Goal: Task Accomplishment & Management: Manage account settings

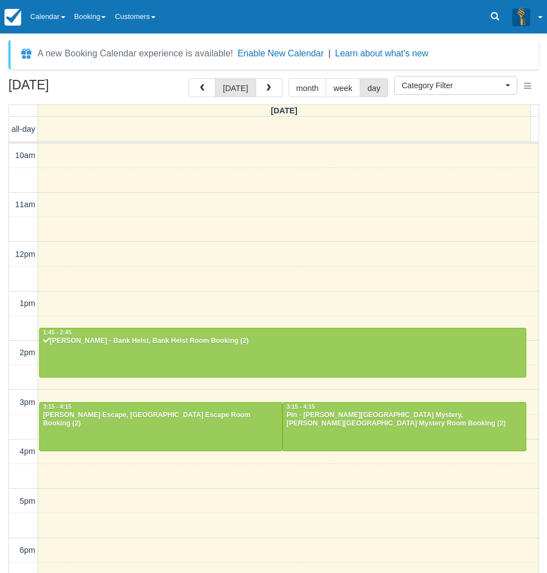
select select
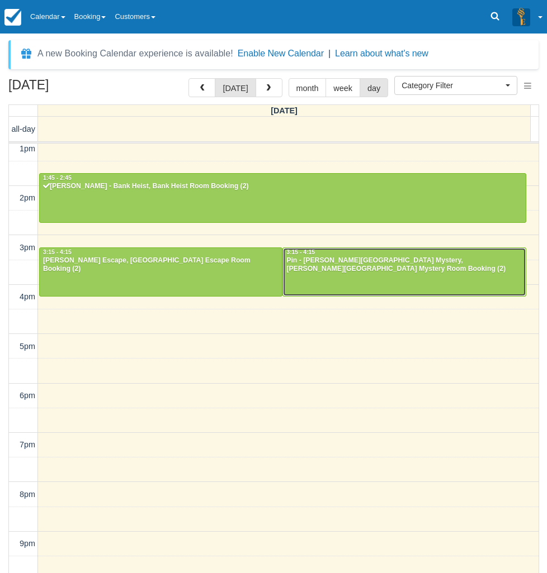
click at [329, 278] on div at bounding box center [404, 272] width 242 height 48
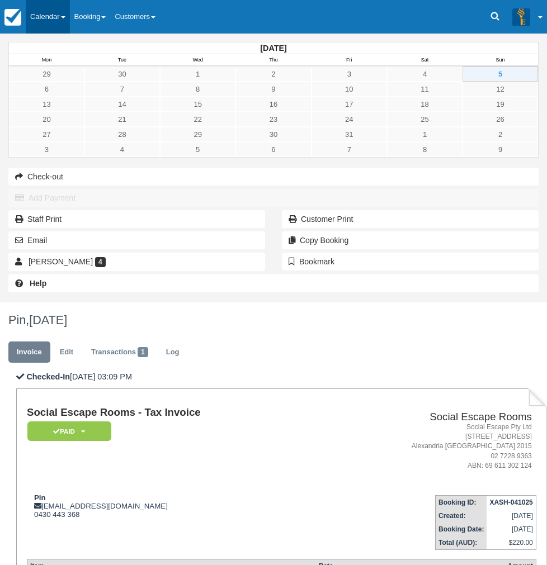
click at [63, 16] on link "Calendar" at bounding box center [48, 17] width 44 height 34
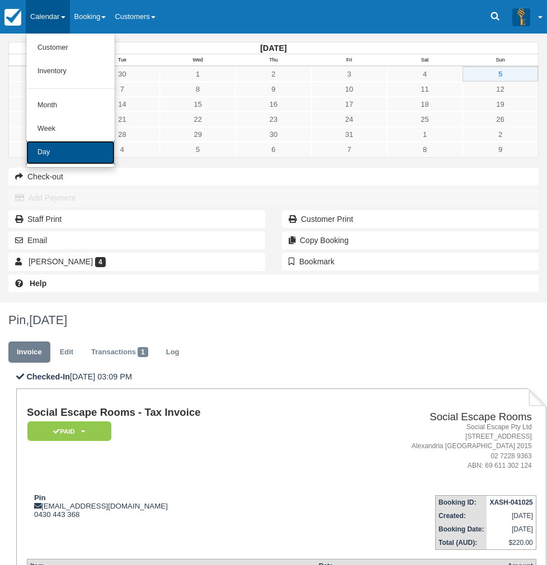
click at [55, 152] on link "Day" at bounding box center [70, 152] width 88 height 23
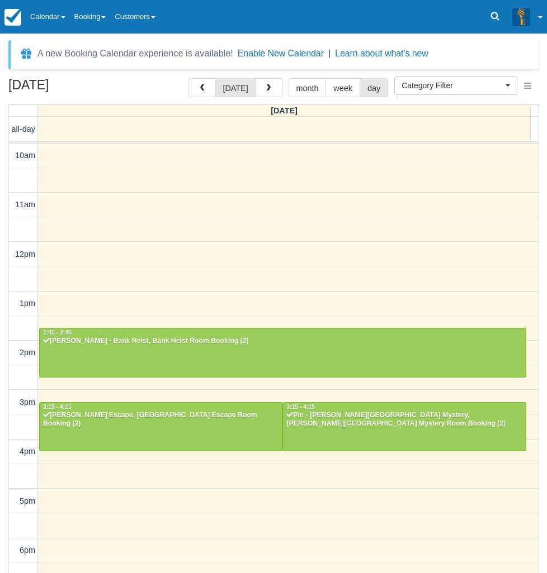
select select
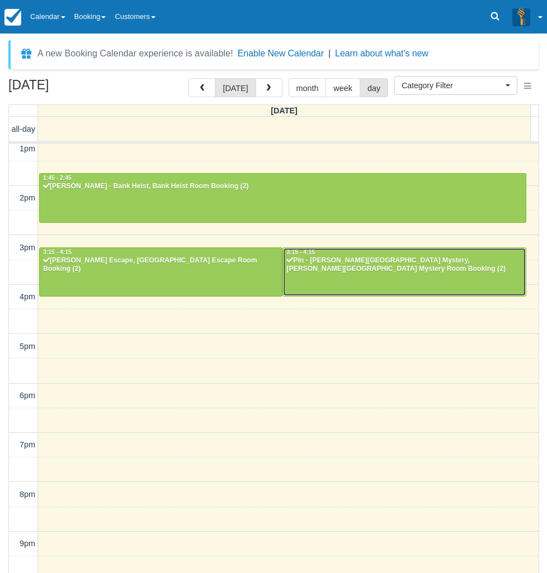
click at [337, 273] on div at bounding box center [404, 272] width 242 height 48
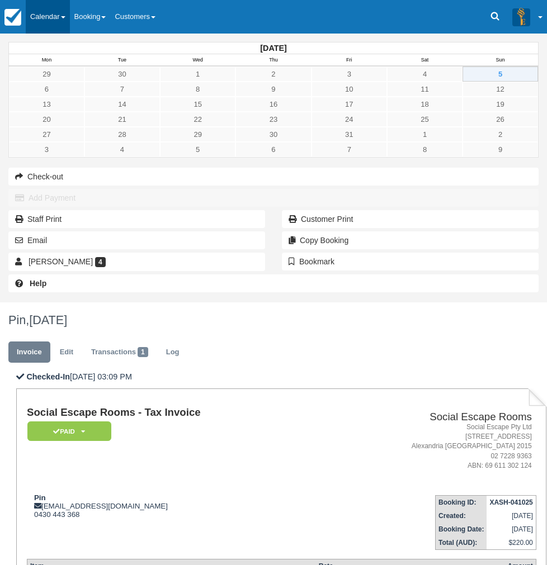
click at [64, 18] on link "Calendar" at bounding box center [48, 17] width 44 height 34
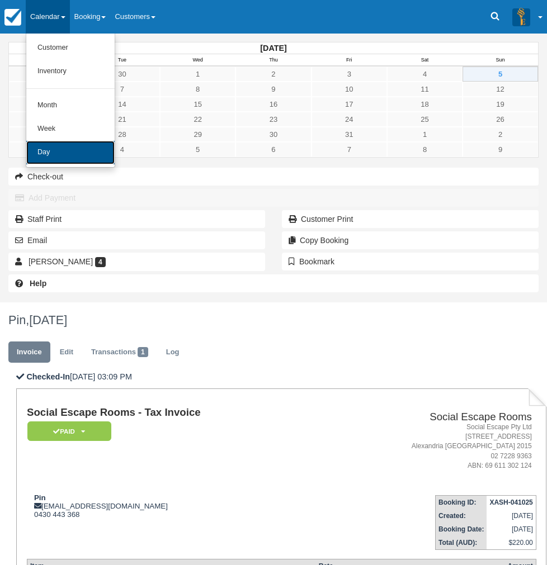
click at [70, 143] on link "Day" at bounding box center [70, 152] width 88 height 23
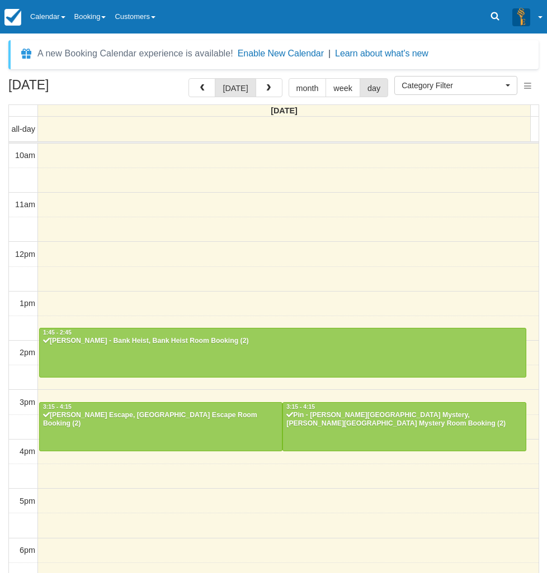
select select
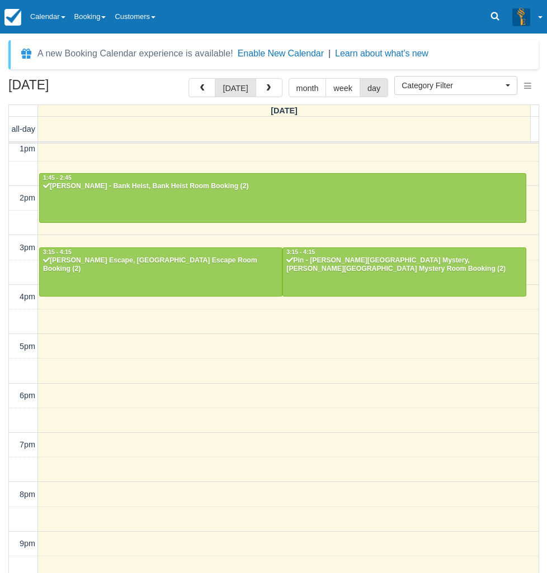
click at [5, 553] on div "[DATE] [DATE] month week day [DATE] all-day 10am 11am 12pm 1pm 2pm 3pm 4pm 5pm …" at bounding box center [273, 342] width 547 height 528
click at [64, 17] on link "Calendar" at bounding box center [48, 17] width 44 height 34
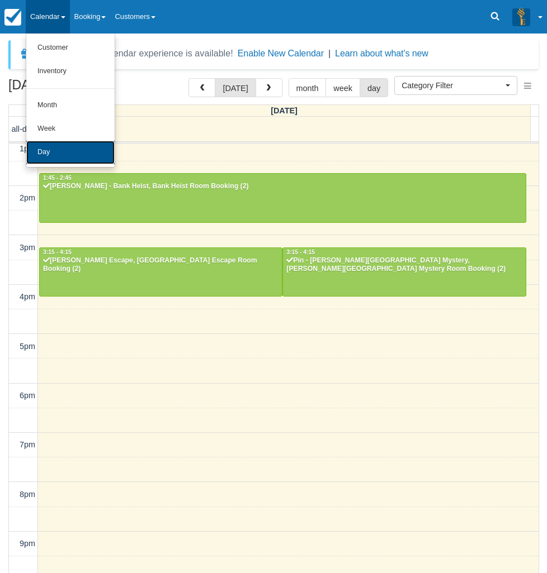
click at [48, 156] on link "Day" at bounding box center [70, 152] width 88 height 23
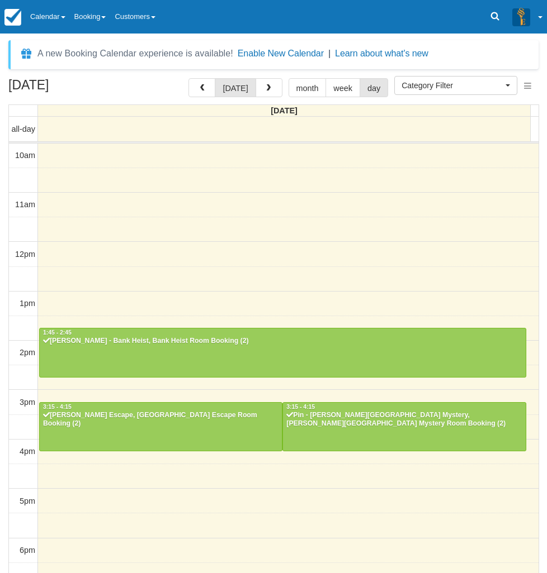
select select
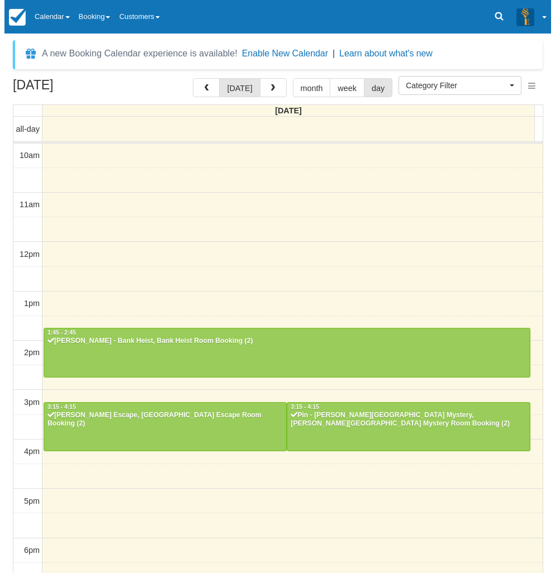
scroll to position [155, 0]
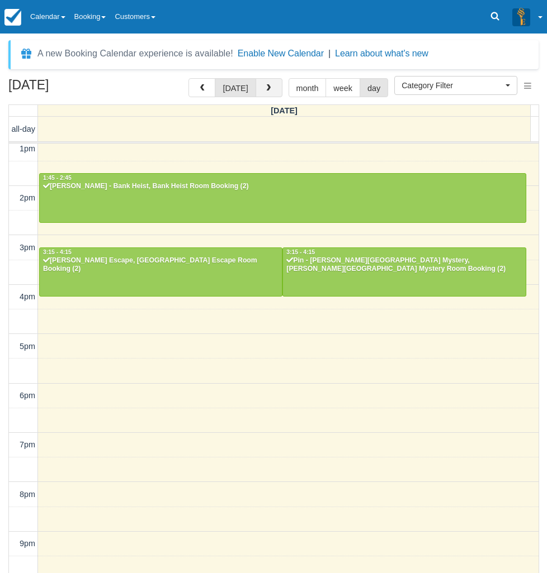
click at [264, 90] on span "button" at bounding box center [268, 88] width 8 height 8
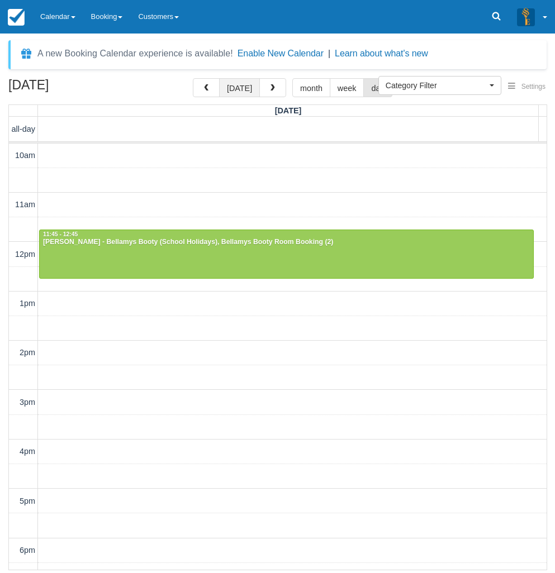
click at [236, 83] on button "[DATE]" at bounding box center [239, 87] width 41 height 19
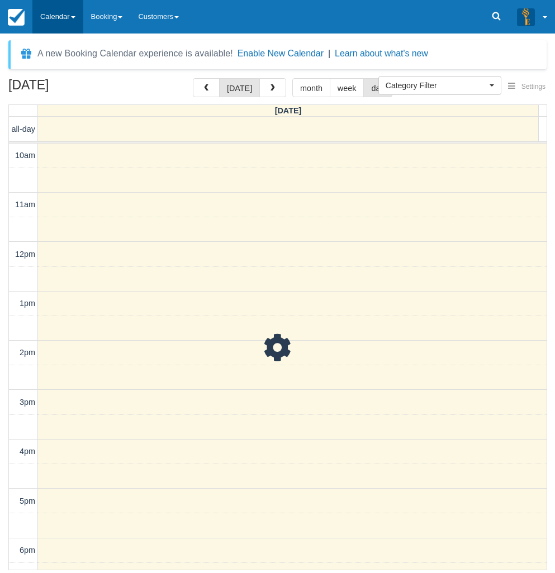
scroll to position [191, 0]
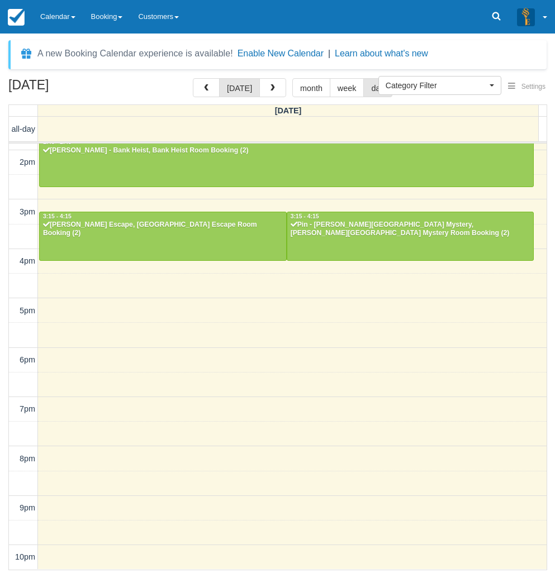
click at [8, 518] on div "October 5, 2025 today month week day Sunday all-day 10am 11am 12pm 1pm 2pm 3pm …" at bounding box center [277, 324] width 555 height 492
click at [73, 27] on link "Calendar" at bounding box center [57, 17] width 51 height 34
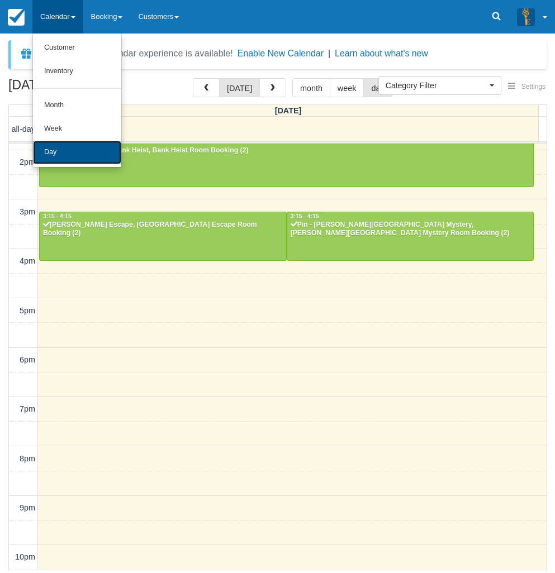
click at [58, 153] on link "Day" at bounding box center [77, 152] width 88 height 23
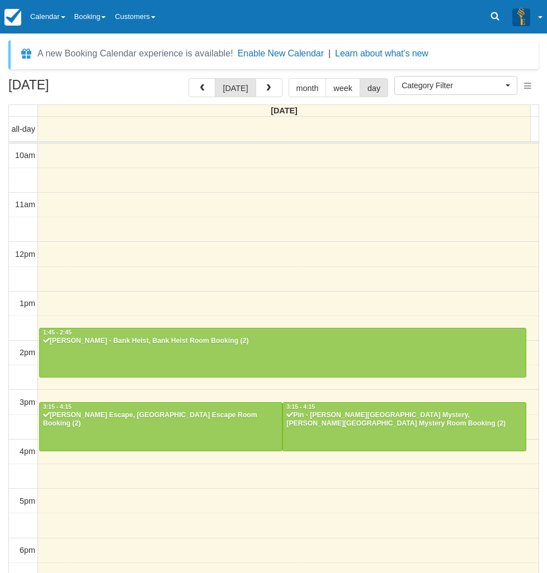
select select
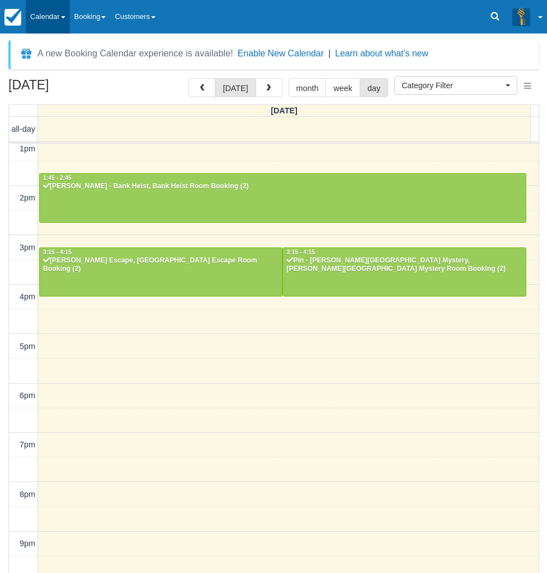
click at [62, 16] on link "Calendar" at bounding box center [48, 17] width 44 height 34
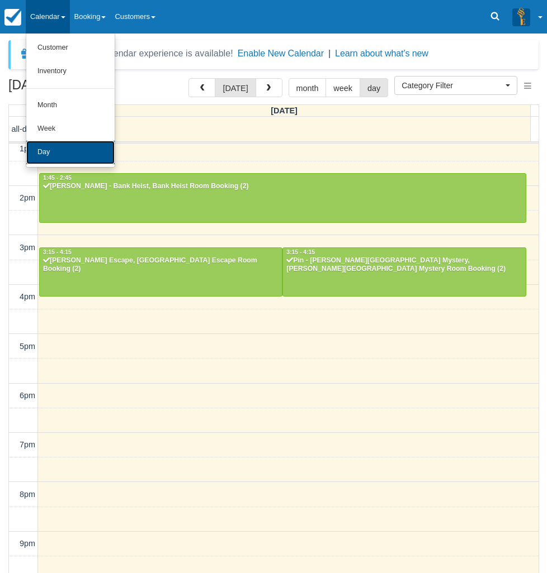
click at [53, 153] on link "Day" at bounding box center [70, 152] width 88 height 23
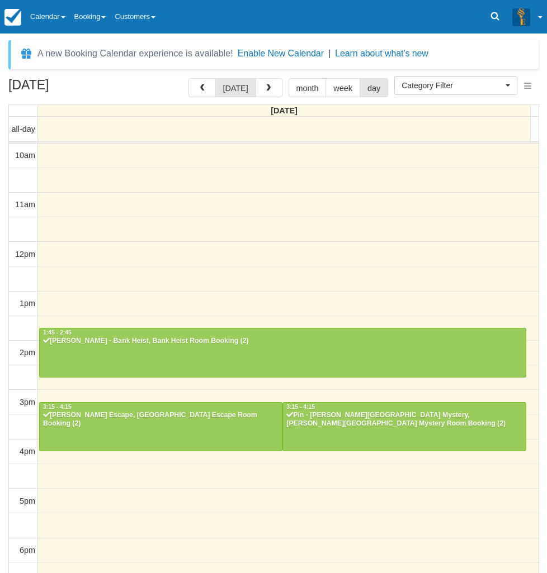
select select
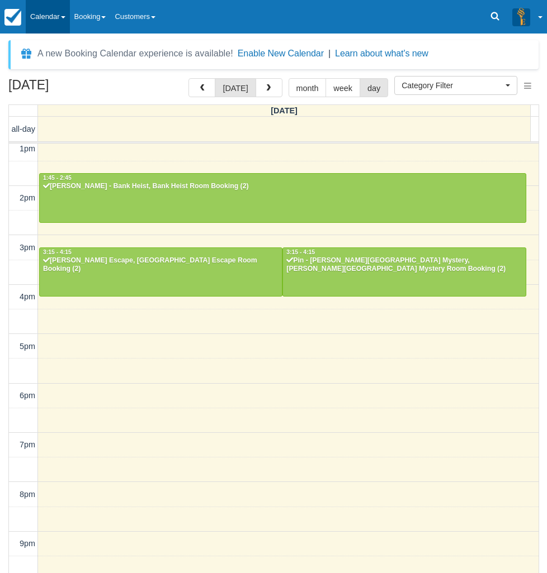
click at [57, 14] on link "Calendar" at bounding box center [48, 17] width 44 height 34
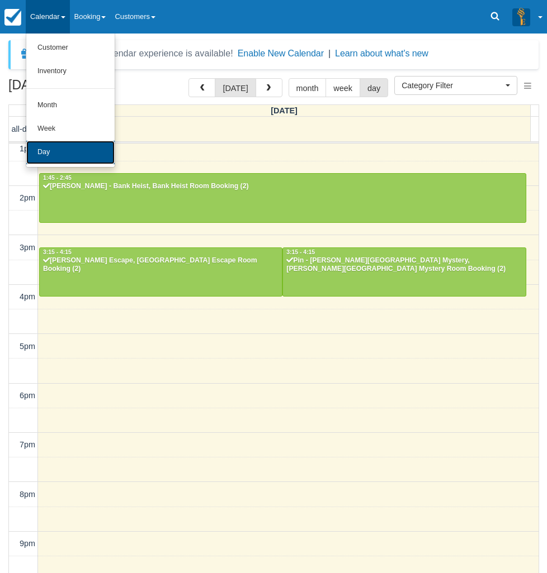
click at [56, 164] on link "Day" at bounding box center [70, 152] width 88 height 23
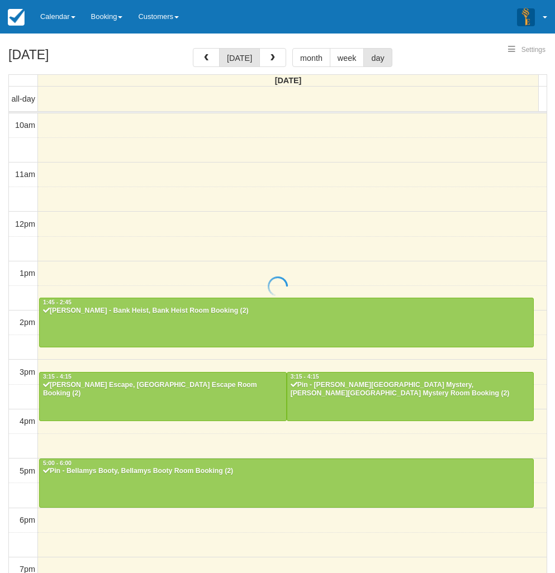
select select
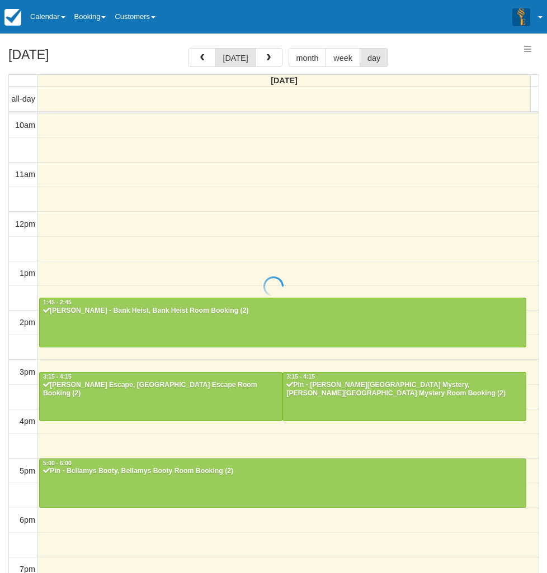
scroll to position [155, 0]
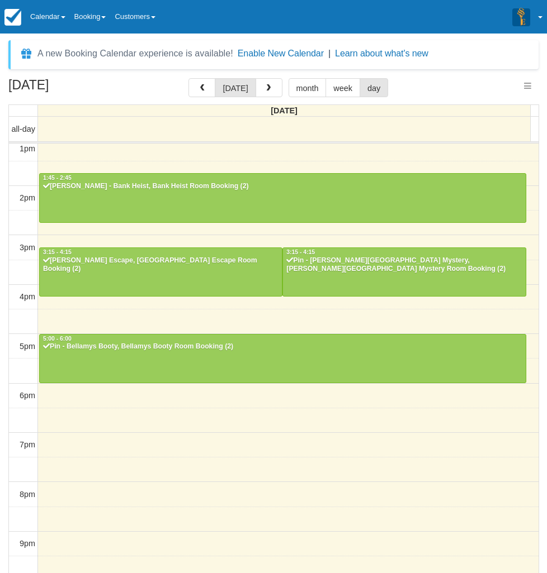
select select
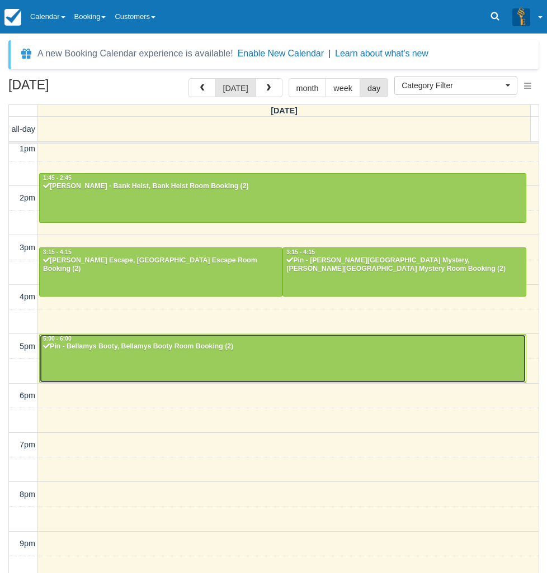
click at [131, 358] on div at bounding box center [283, 359] width 486 height 48
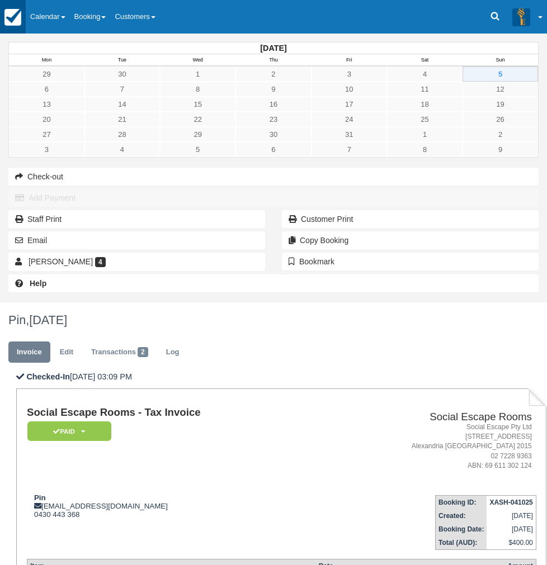
click at [26, 11] on link at bounding box center [13, 17] width 26 height 34
click at [70, 23] on link "Calendar" at bounding box center [48, 17] width 44 height 34
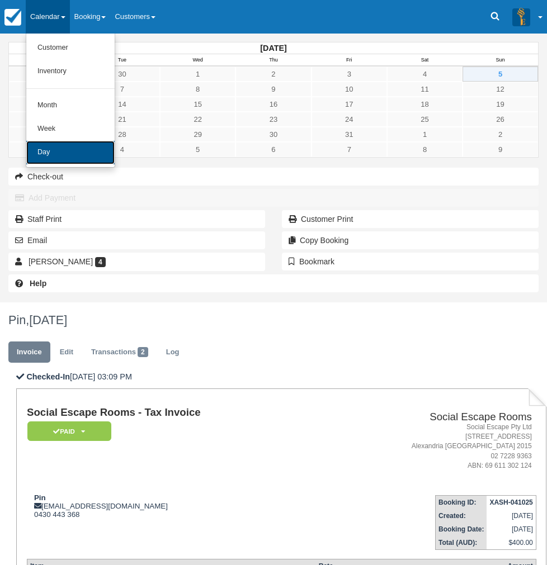
click at [80, 148] on link "Day" at bounding box center [70, 152] width 88 height 23
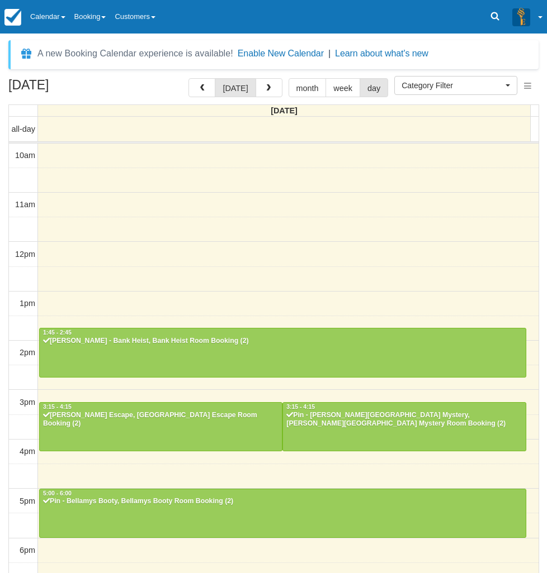
select select
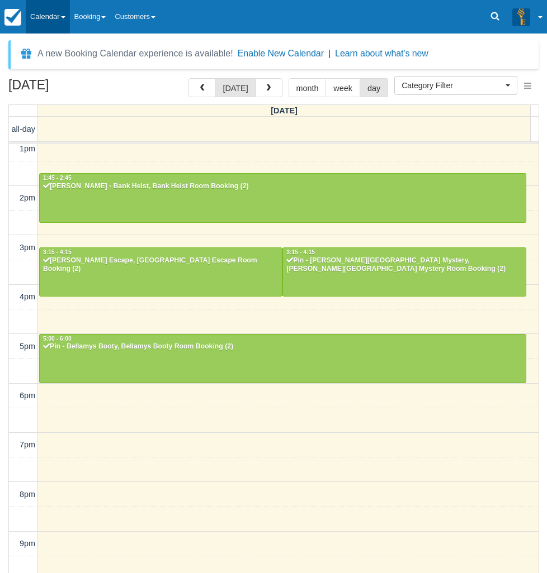
click at [63, 10] on link "Calendar" at bounding box center [48, 17] width 44 height 34
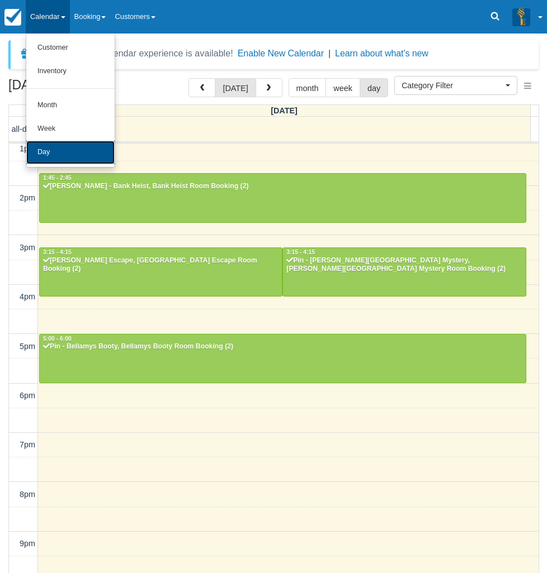
click at [80, 154] on link "Day" at bounding box center [70, 152] width 88 height 23
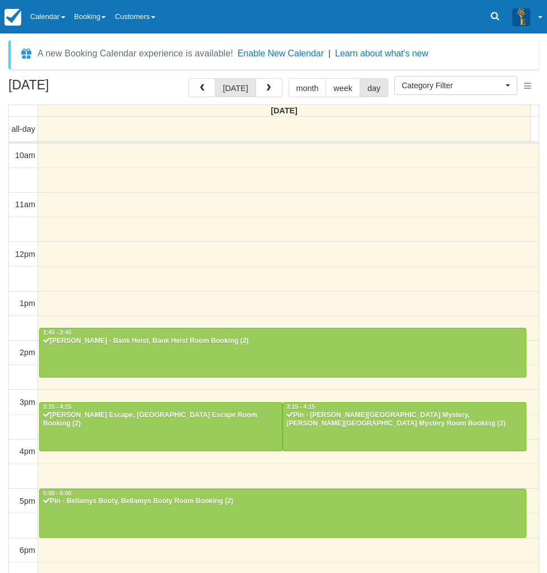
select select
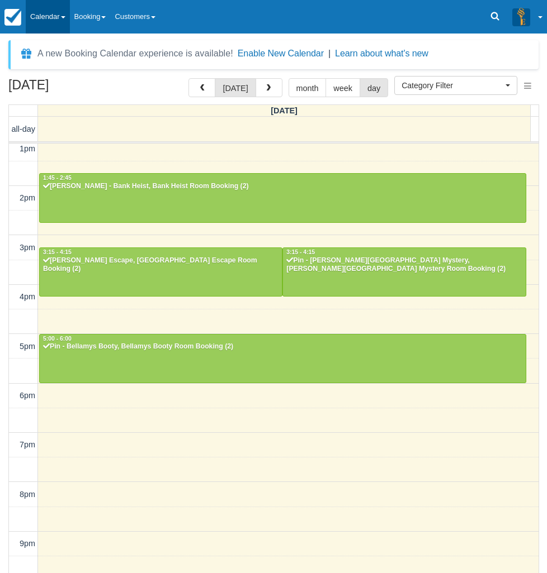
click at [60, 13] on link "Calendar" at bounding box center [48, 17] width 44 height 34
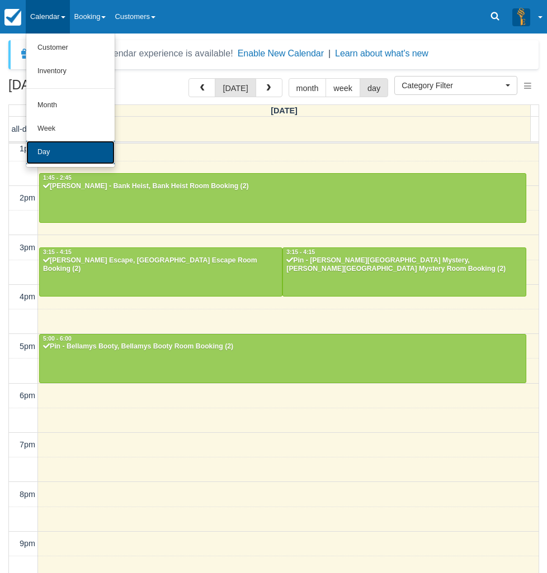
click at [70, 150] on link "Day" at bounding box center [70, 152] width 88 height 23
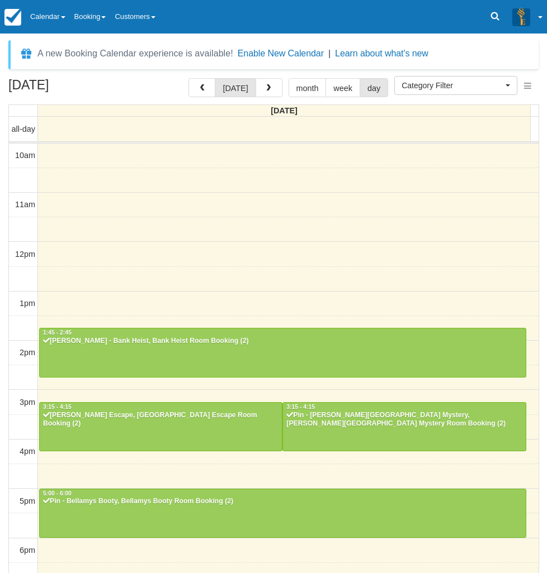
select select
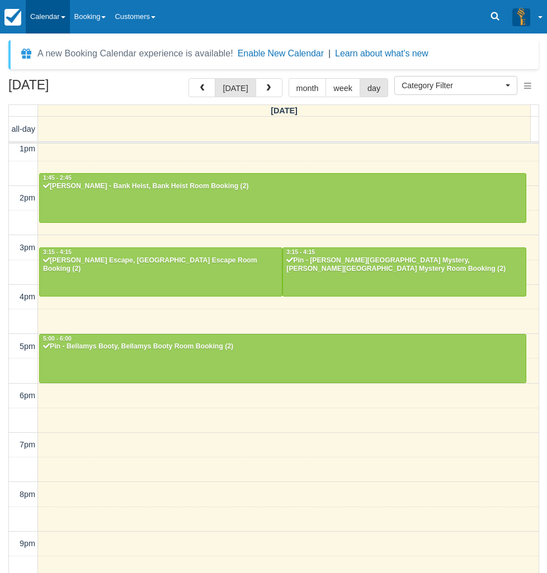
click at [61, 19] on link "Calendar" at bounding box center [48, 17] width 44 height 34
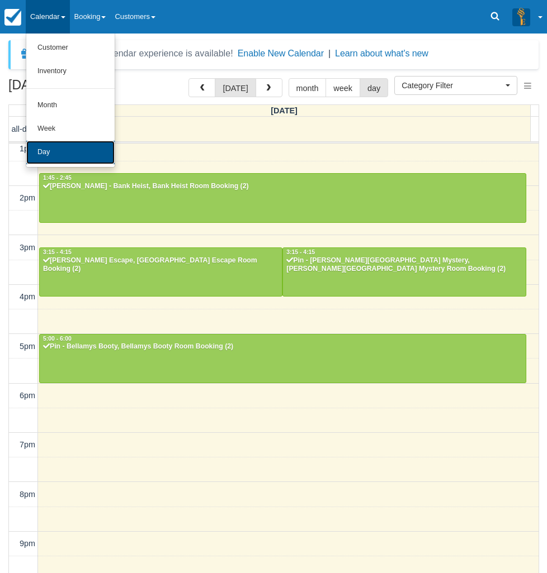
click at [77, 149] on link "Day" at bounding box center [70, 152] width 88 height 23
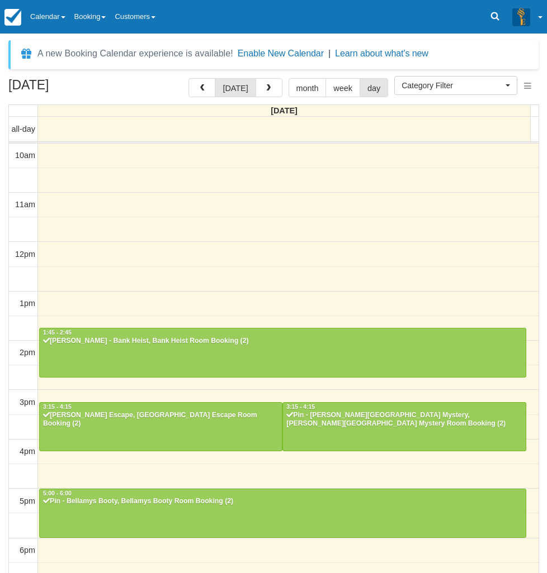
select select
